Goal: Information Seeking & Learning: Learn about a topic

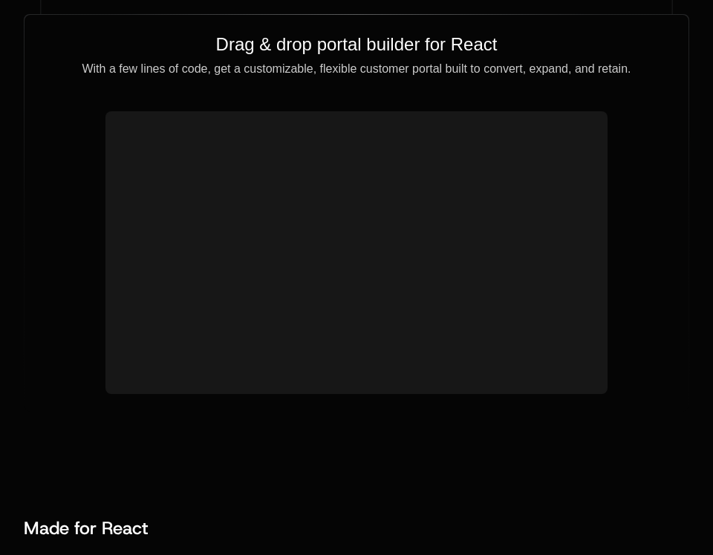
scroll to position [1660, 0]
